Goal: Task Accomplishment & Management: Use online tool/utility

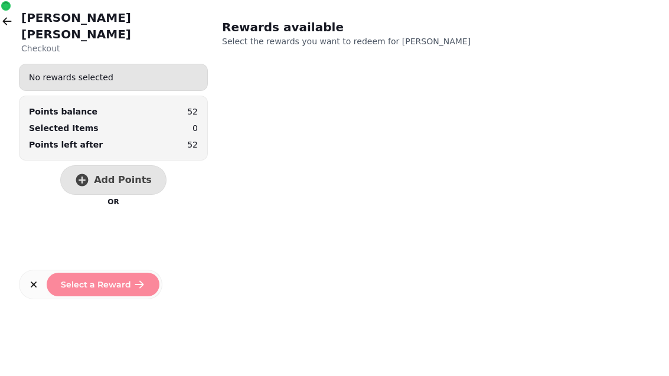
click at [12, 18] on icon "button" at bounding box center [7, 21] width 12 height 12
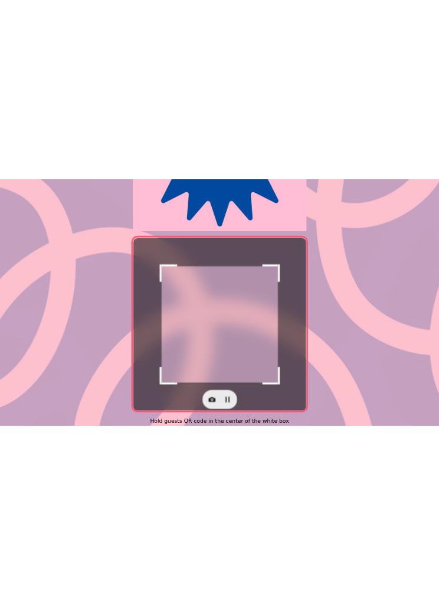
scroll to position [227, 0]
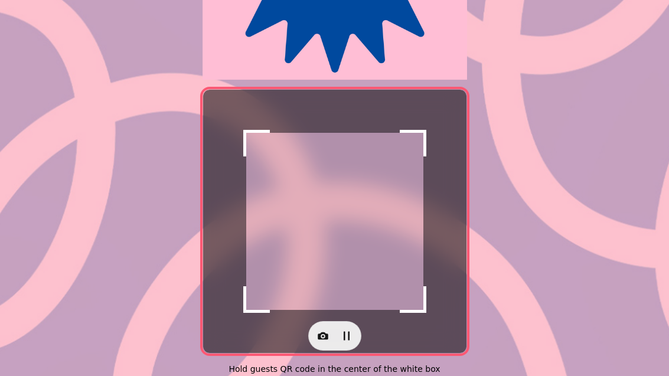
click at [328, 332] on icon "button" at bounding box center [323, 336] width 12 height 12
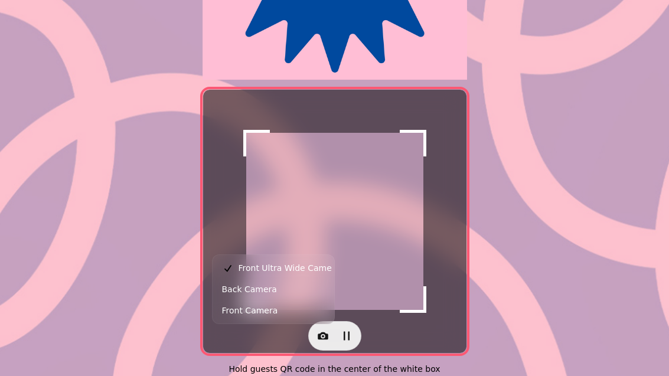
click at [288, 280] on button "Back Camera" at bounding box center [273, 289] width 117 height 21
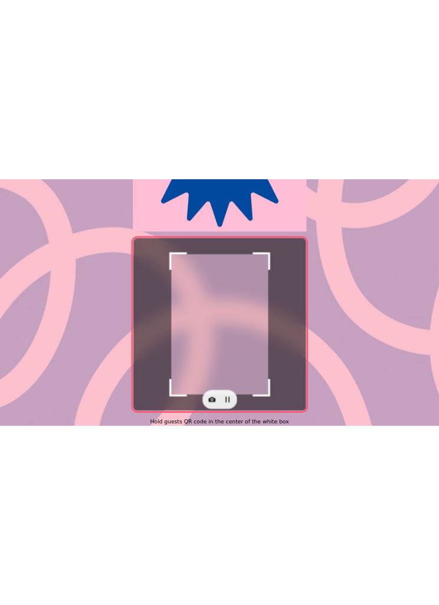
scroll to position [13, 0]
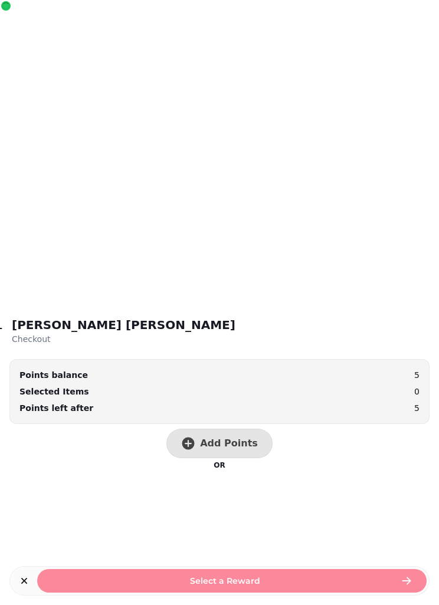
click at [227, 375] on button "Add Points" at bounding box center [219, 444] width 106 height 30
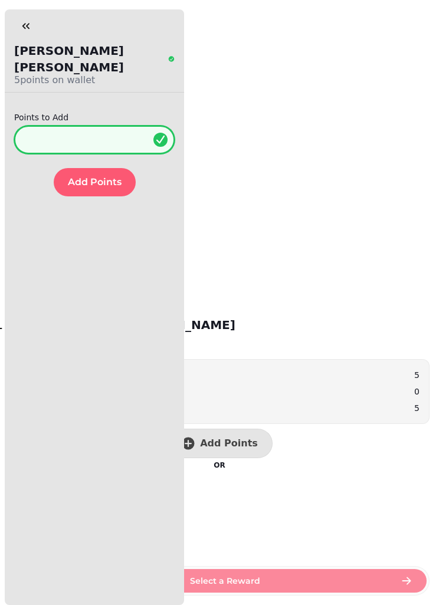
click at [119, 126] on input "*" at bounding box center [94, 140] width 161 height 28
click at [94, 126] on input "*" at bounding box center [94, 140] width 161 height 28
type input "**"
click at [80, 178] on span "Add Points" at bounding box center [95, 182] width 54 height 9
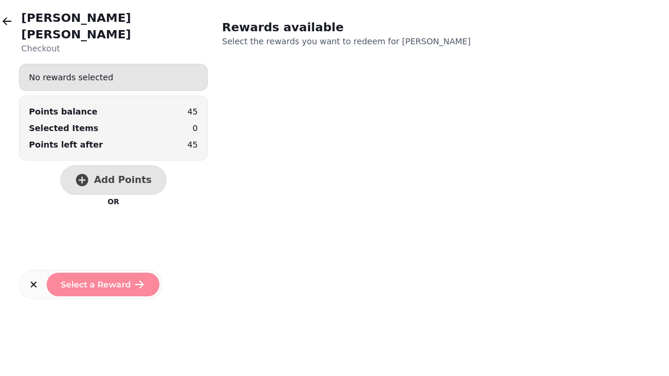
click at [162, 225] on div "No rewards selected Points balance 45 Selected Items 0 Points left after 45 Add…" at bounding box center [113, 160] width 189 height 192
